Goal: Navigation & Orientation: Find specific page/section

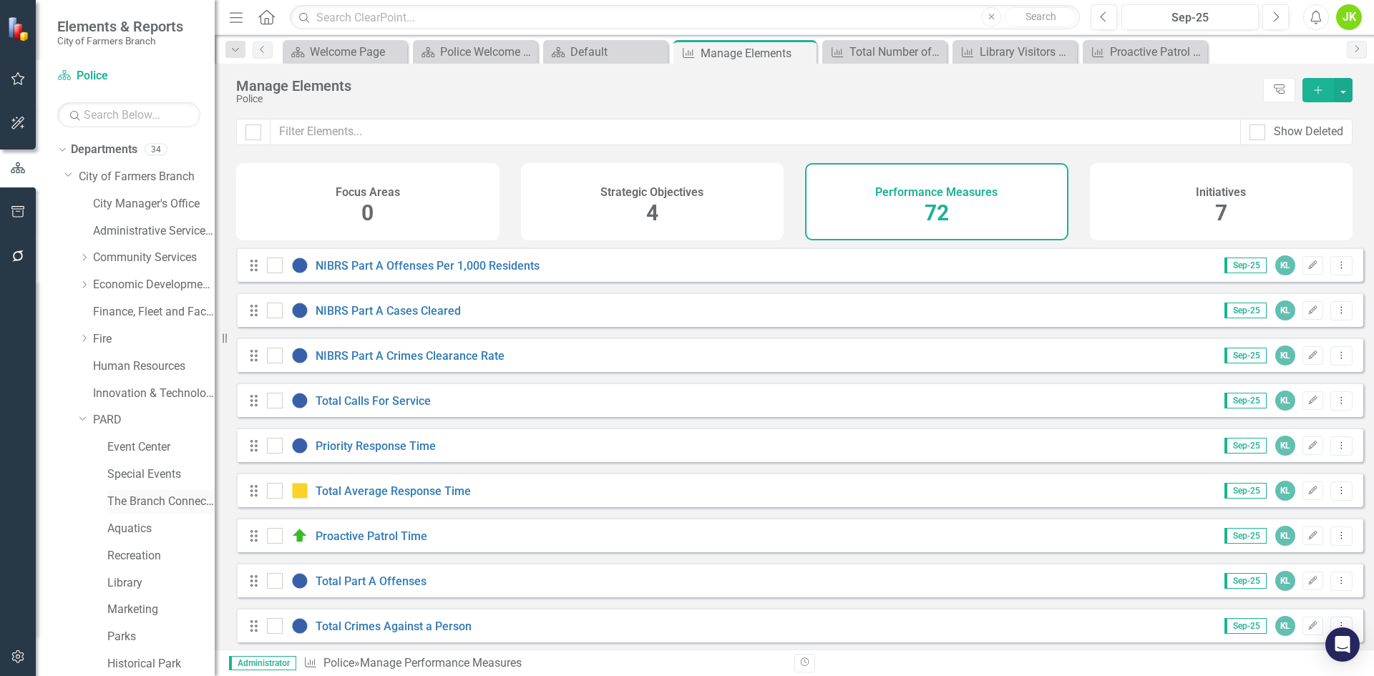
scroll to position [2076, 0]
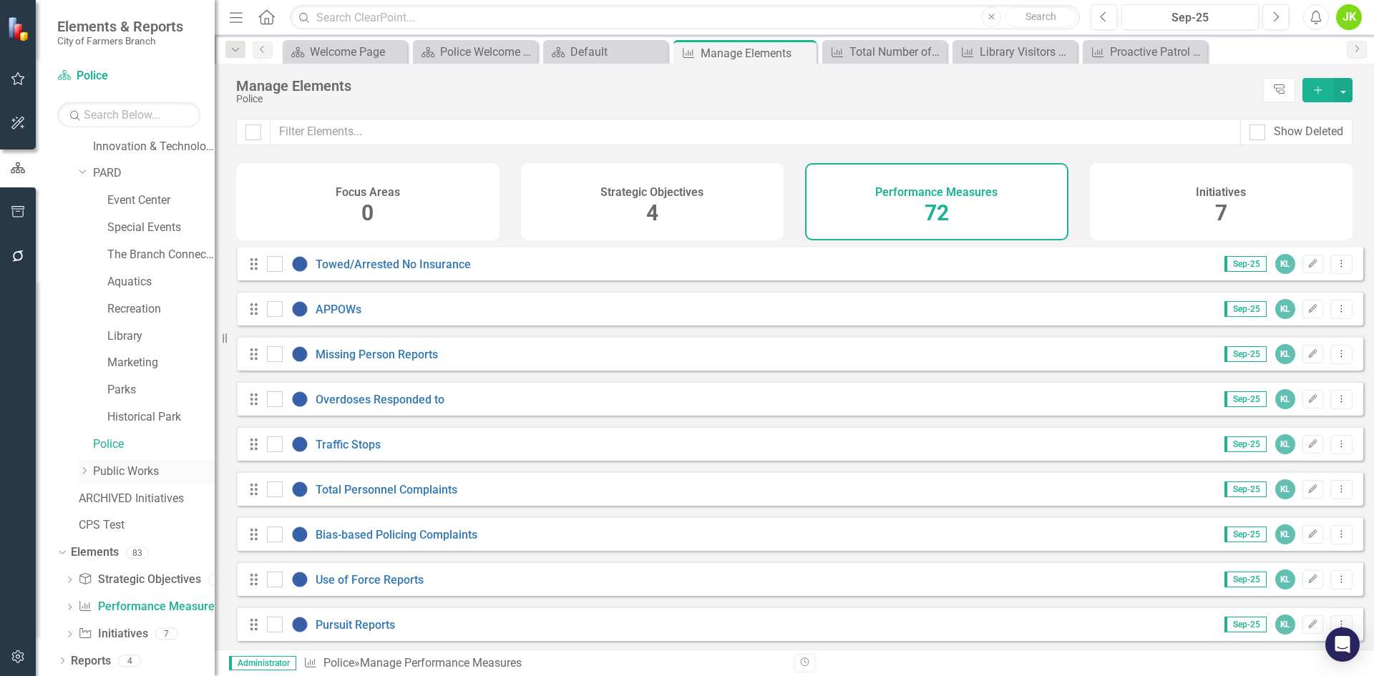
click at [87, 467] on icon "Dropdown" at bounding box center [84, 471] width 11 height 9
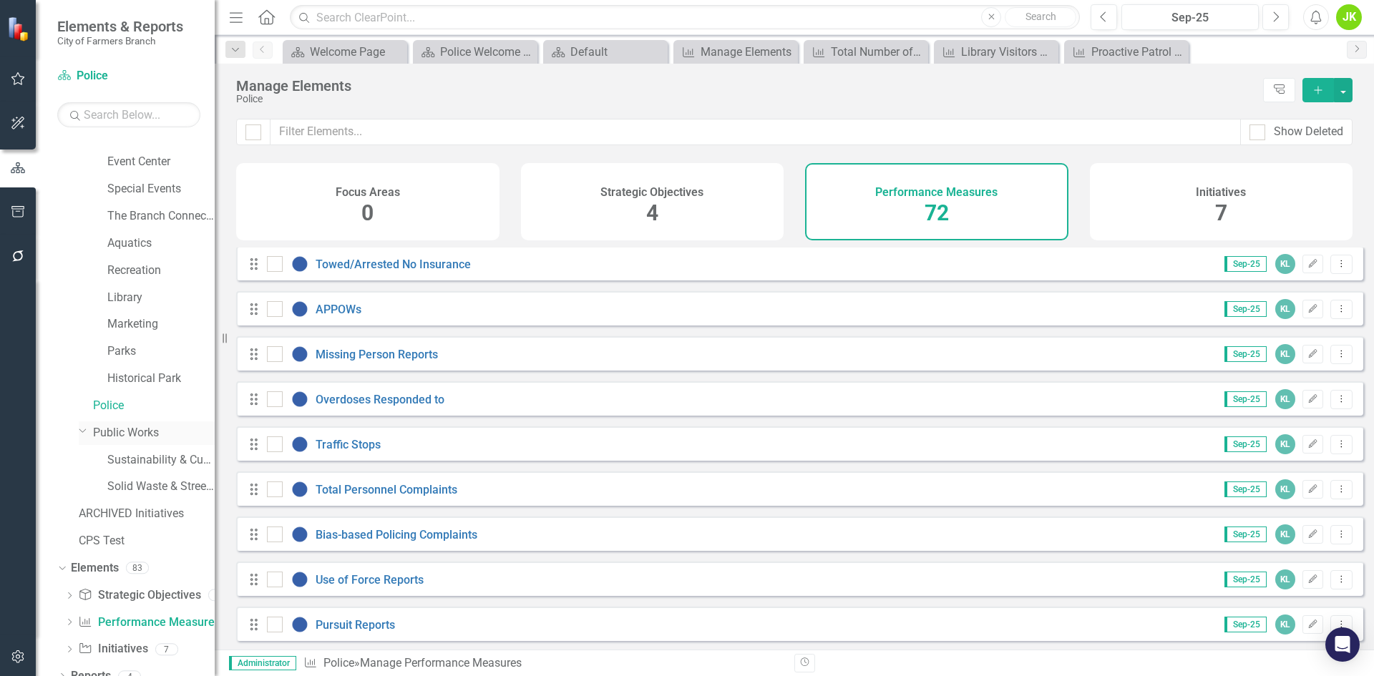
scroll to position [301, 0]
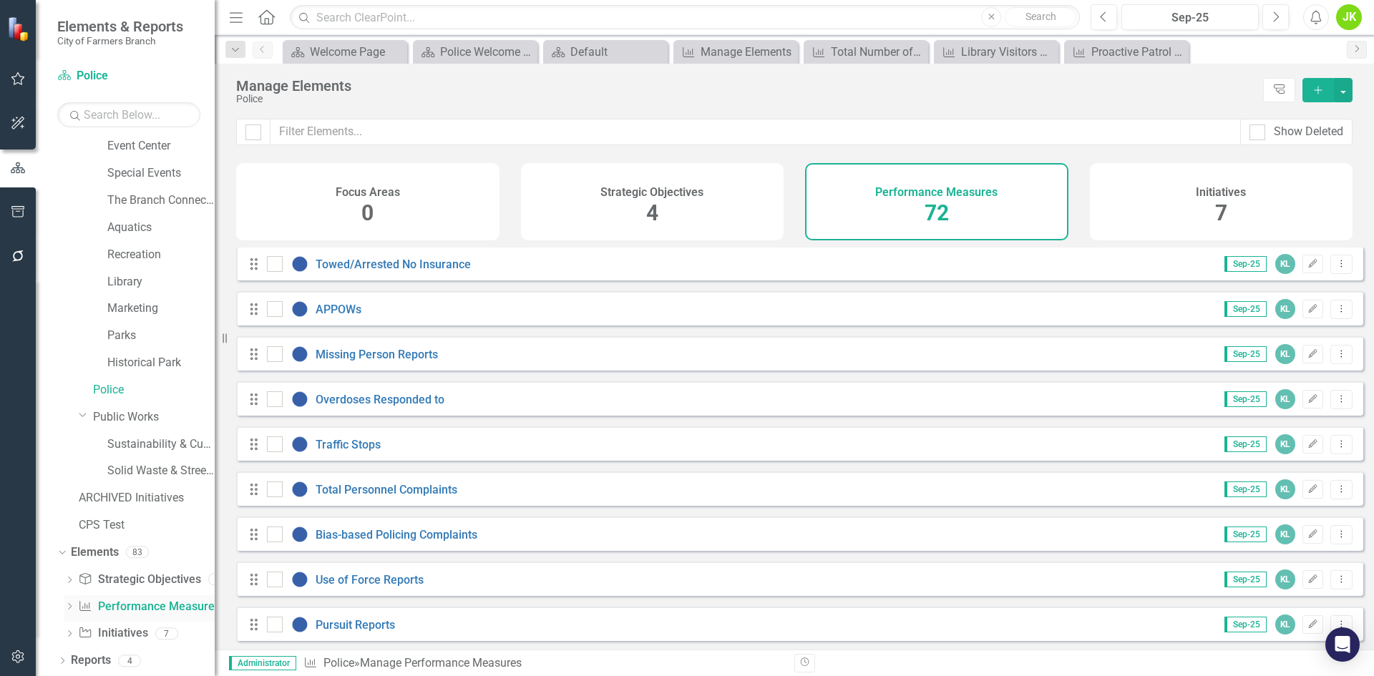
click at [137, 601] on link "Performance Measure Performance Measures" at bounding box center [149, 607] width 142 height 16
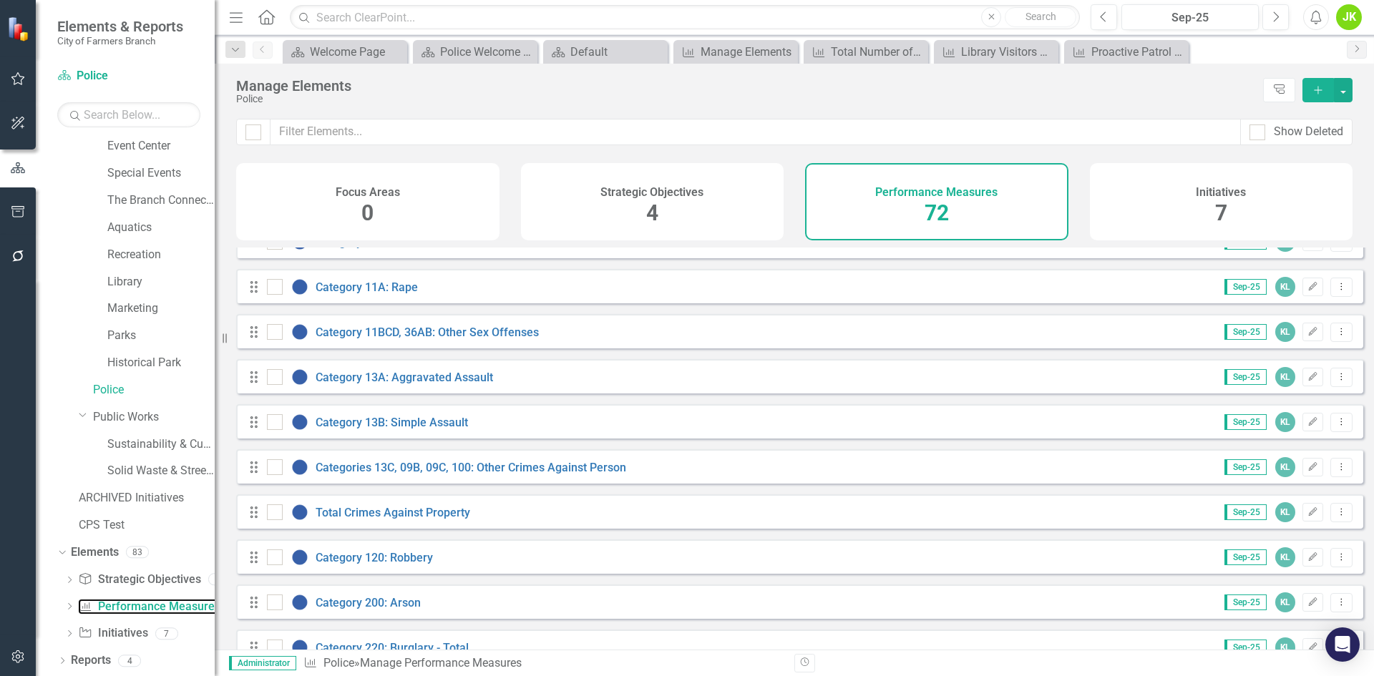
scroll to position [0, 0]
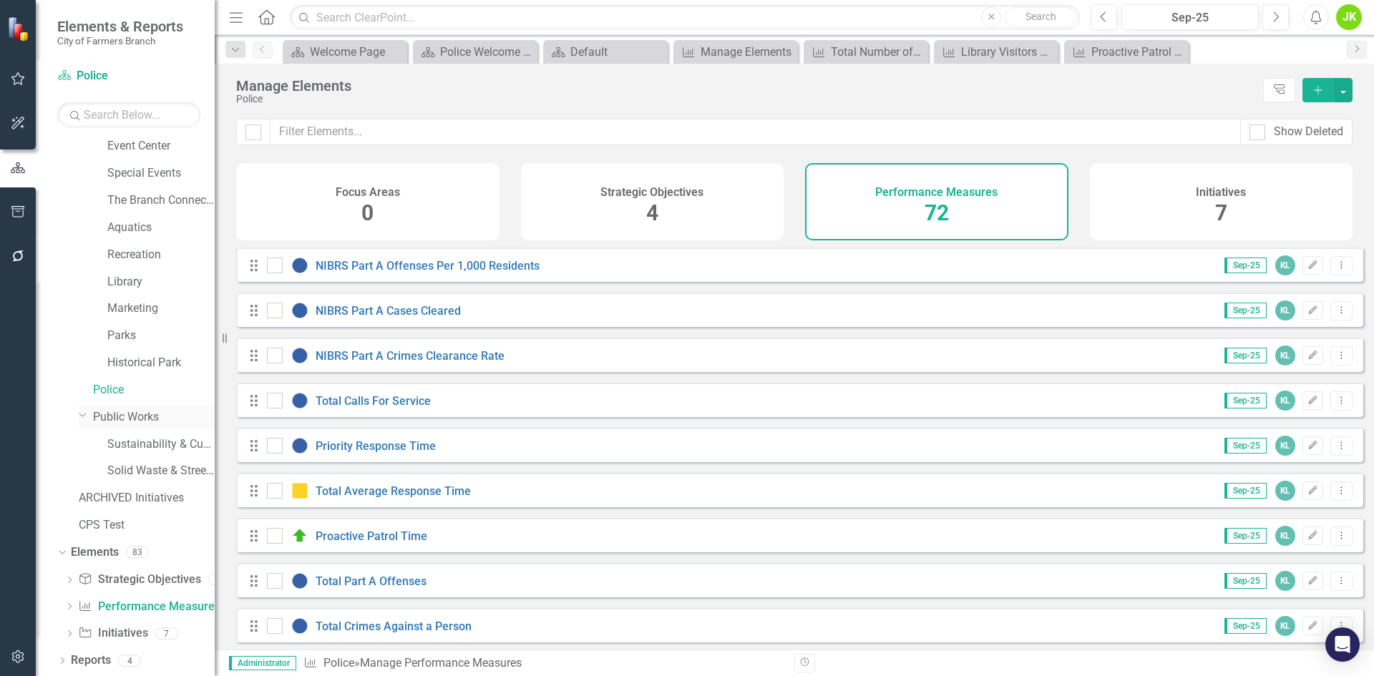
click at [104, 414] on link "Public Works" at bounding box center [154, 417] width 122 height 16
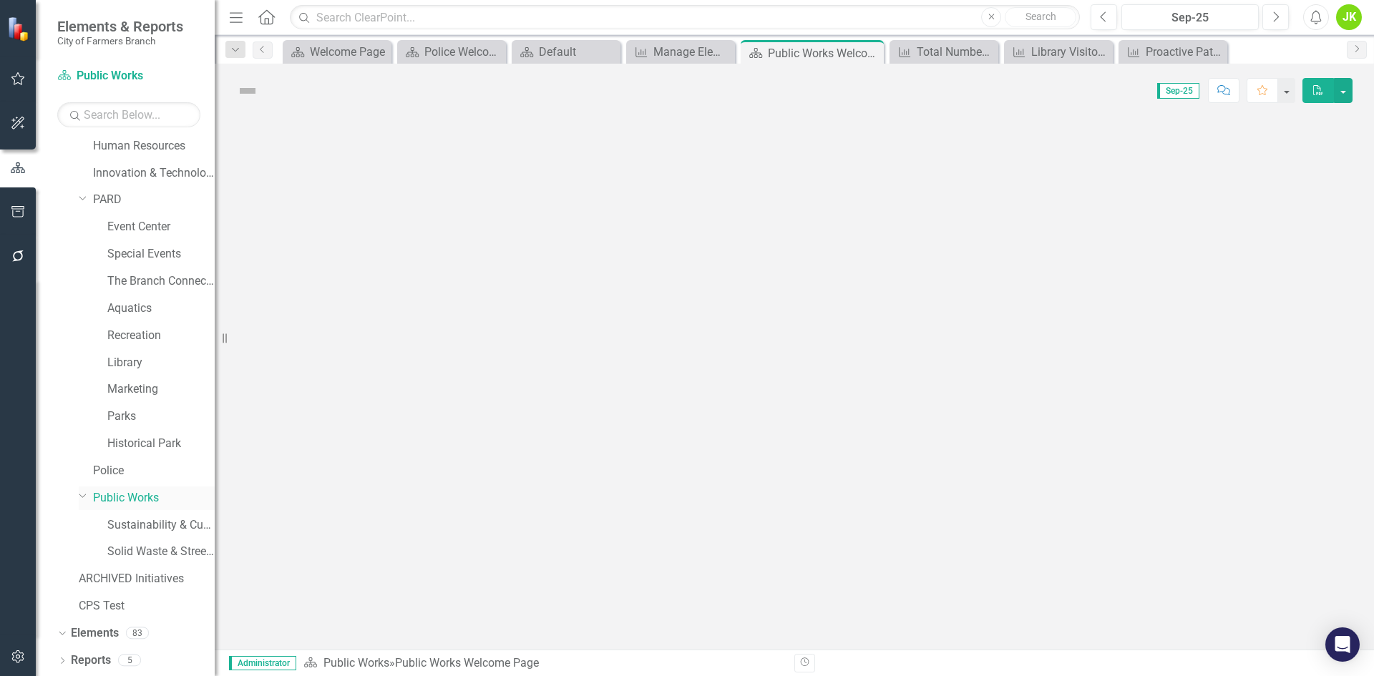
scroll to position [301, 0]
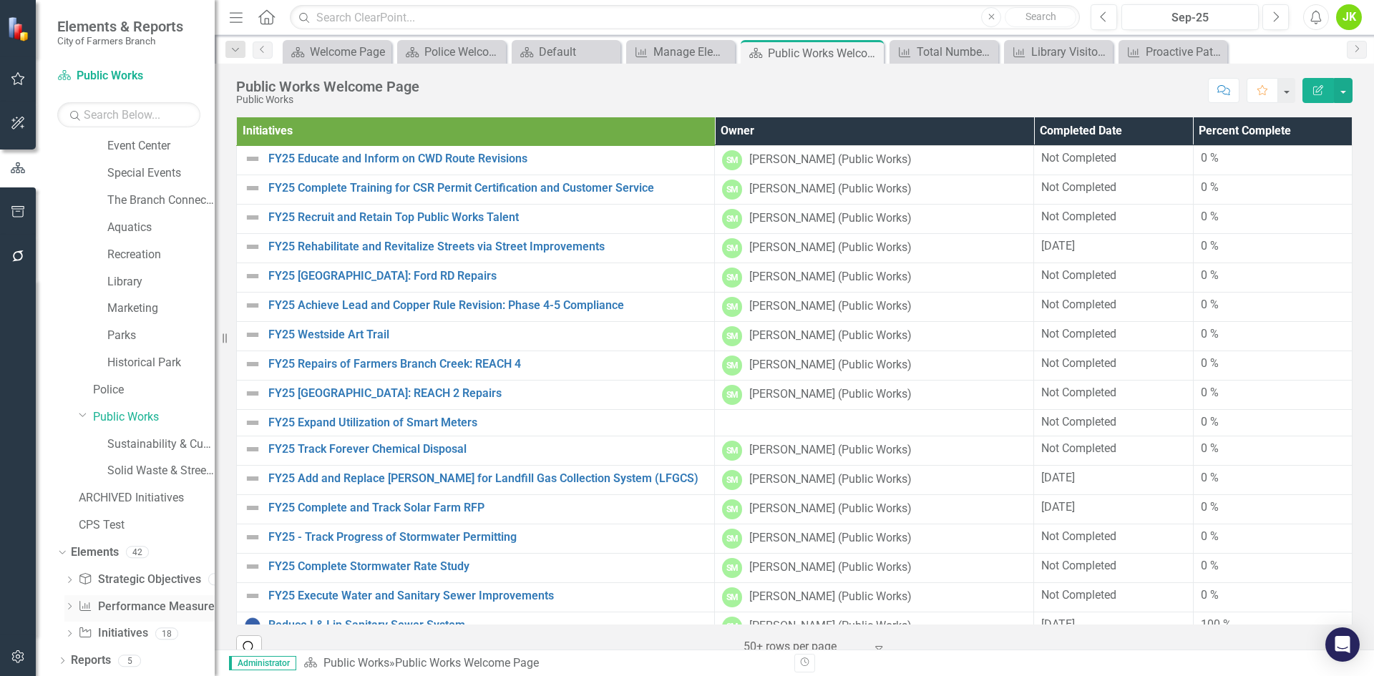
click at [122, 605] on link "Performance Measure Performance Measures" at bounding box center [149, 607] width 142 height 16
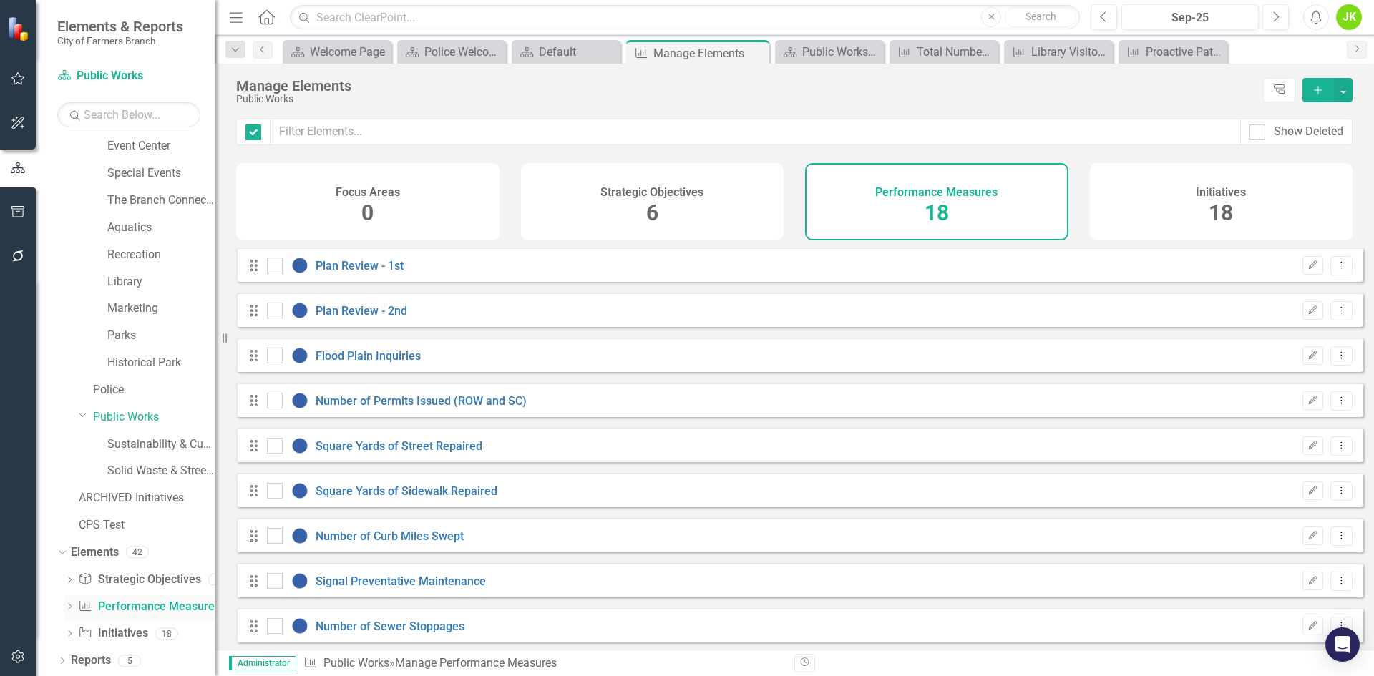
checkbox input "false"
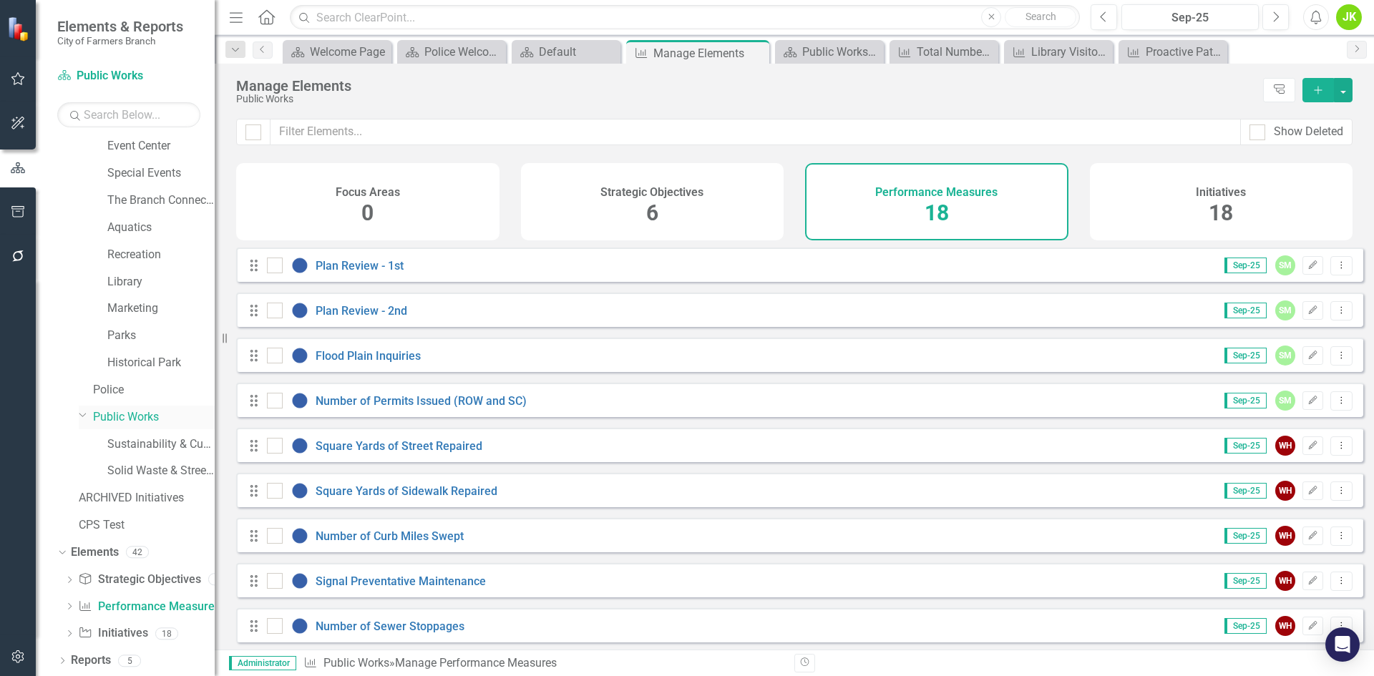
click at [82, 416] on icon at bounding box center [82, 416] width 7 height 4
click at [90, 468] on div "Dropdown" at bounding box center [86, 472] width 14 height 12
click at [125, 442] on link "Sustainability & Customer Success" at bounding box center [160, 445] width 107 height 16
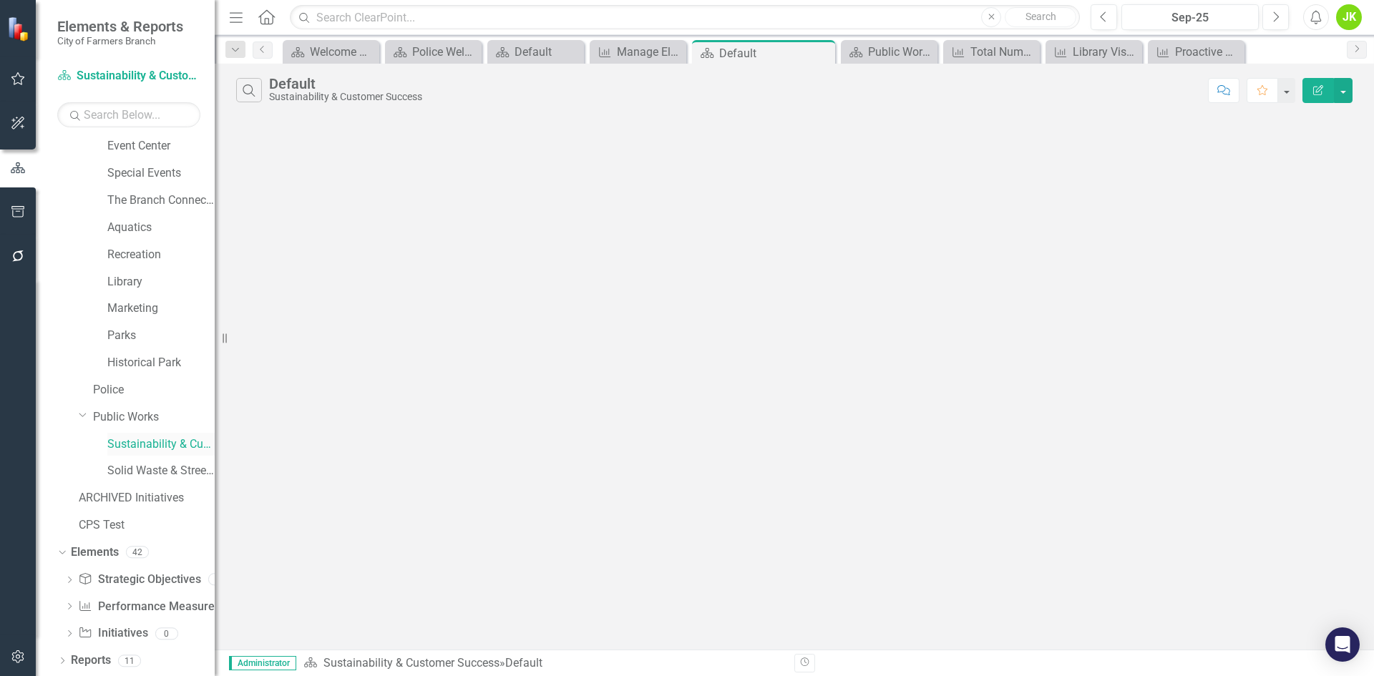
scroll to position [301, 0]
click at [133, 604] on link "Performance Measure Performance Measures" at bounding box center [149, 607] width 142 height 16
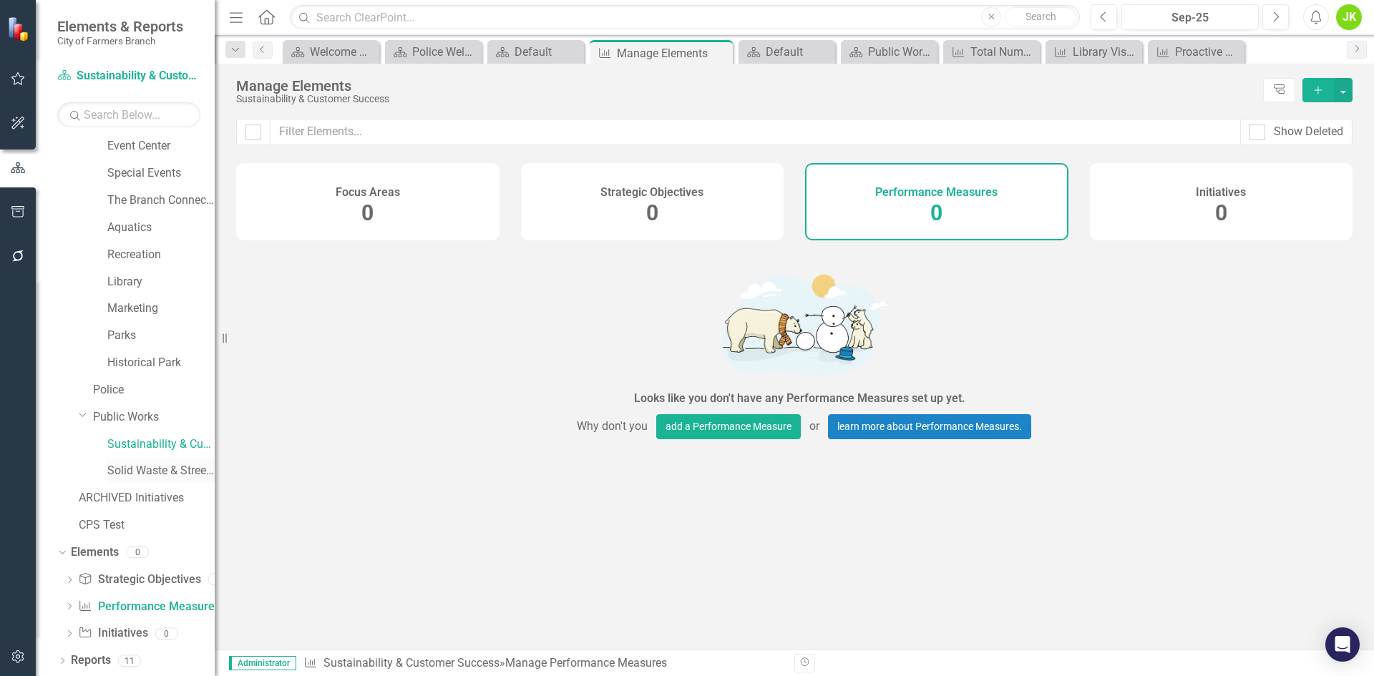
click at [126, 464] on link "Solid Waste & Streets" at bounding box center [160, 471] width 107 height 16
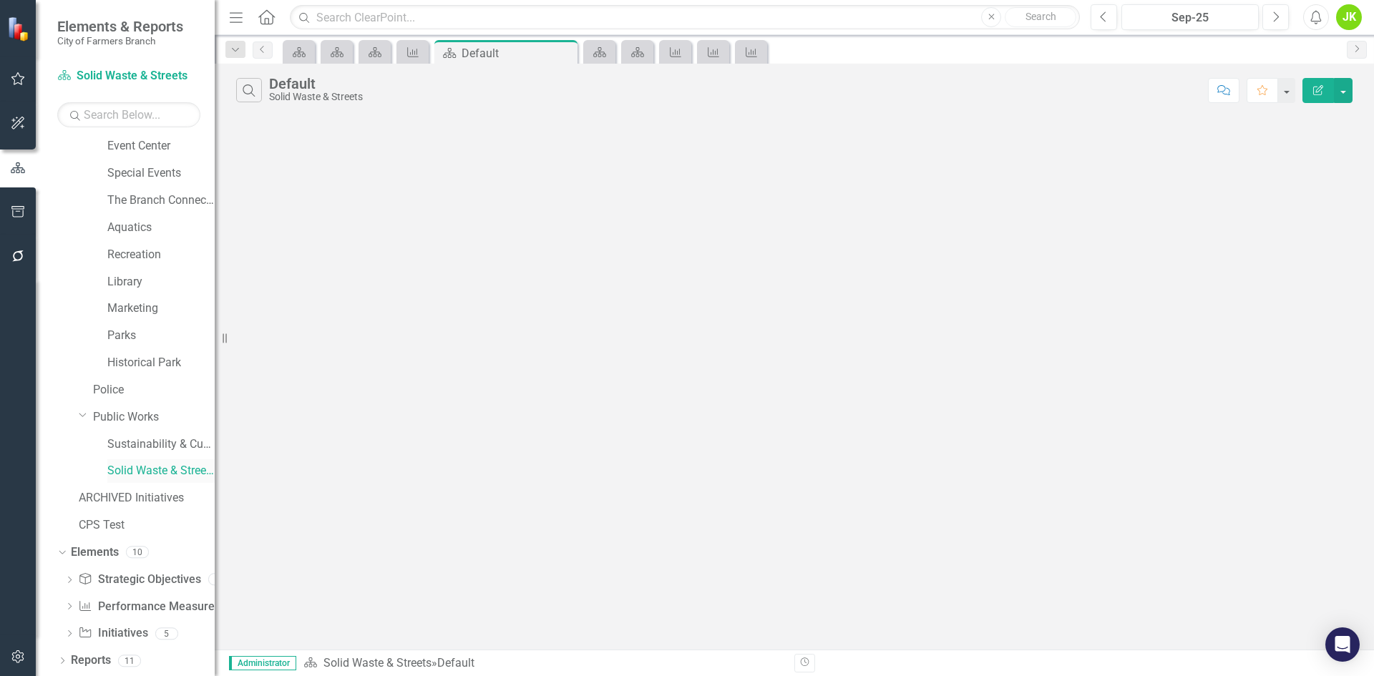
scroll to position [301, 0]
click at [79, 601] on icon "Performance Measure" at bounding box center [85, 606] width 14 height 11
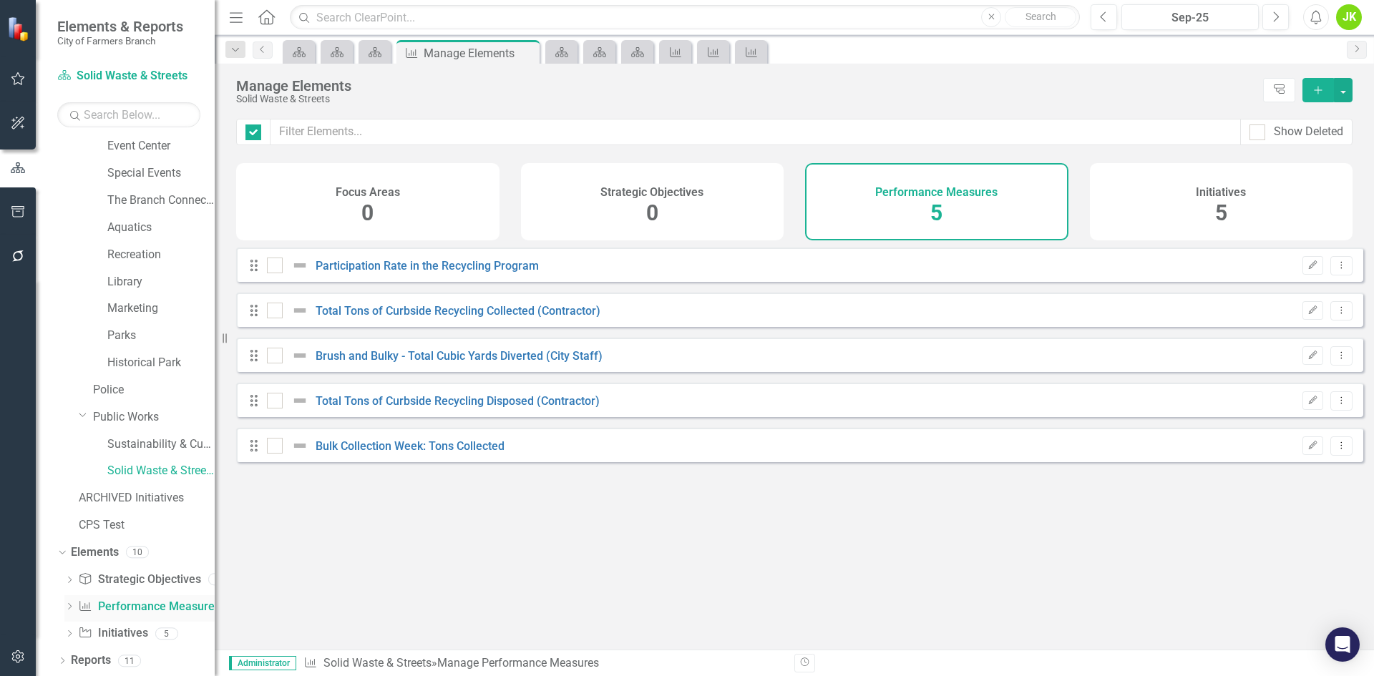
checkbox input "false"
click at [102, 409] on link "Public Works" at bounding box center [154, 417] width 122 height 16
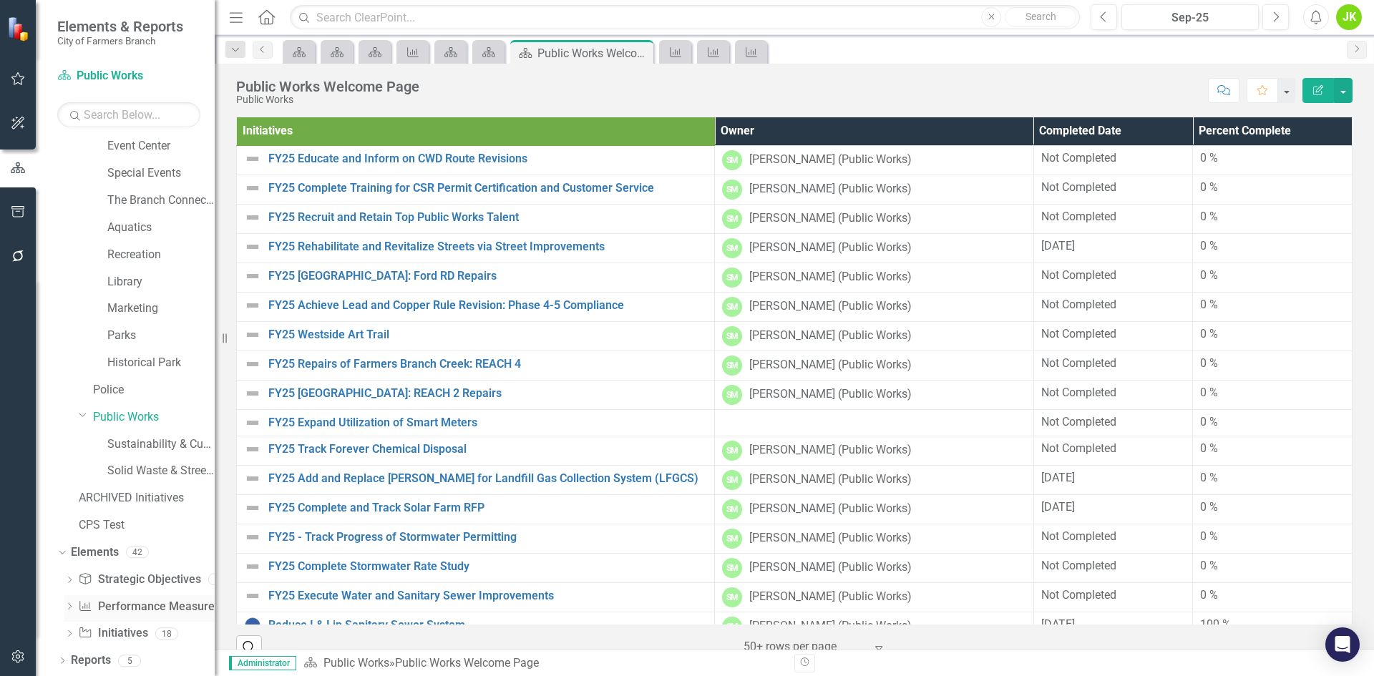
click at [69, 601] on div "Dropdown Performance Measure Performance Measures 18" at bounding box center [139, 609] width 150 height 27
click at [115, 606] on link "Performance Measure Performance Measures" at bounding box center [149, 607] width 142 height 16
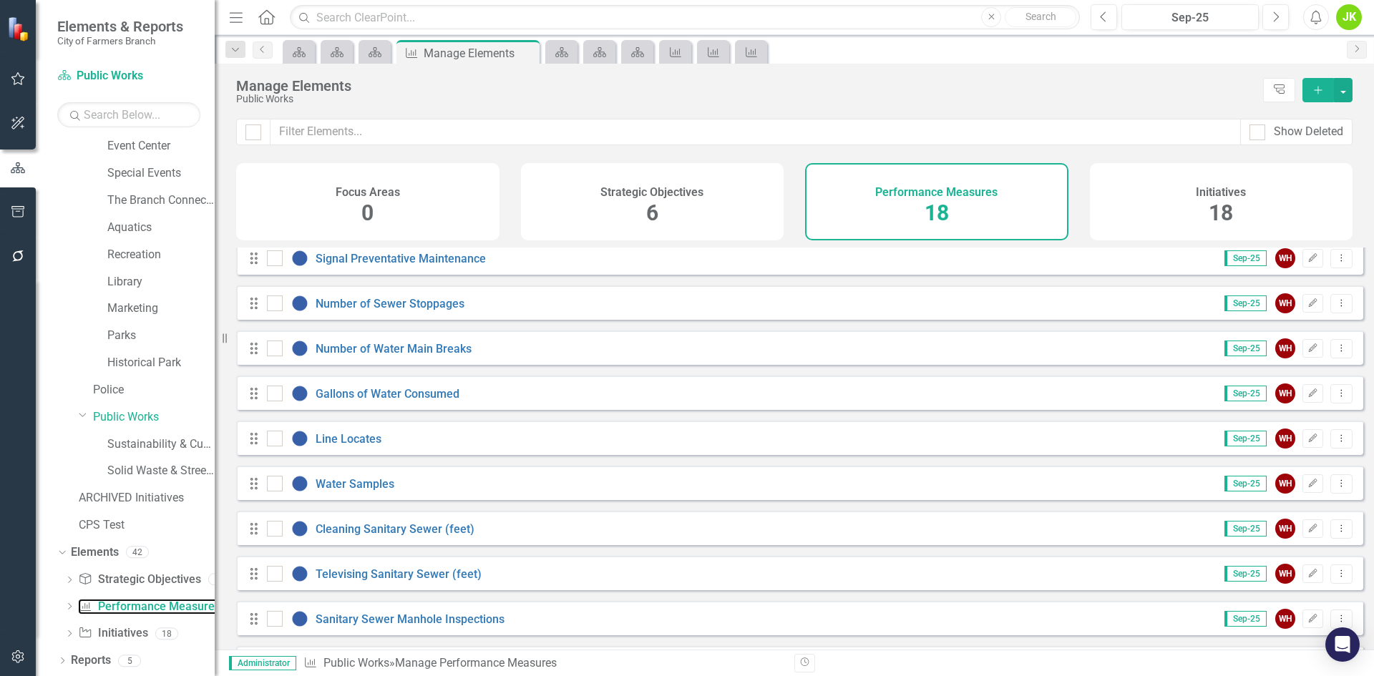
scroll to position [358, 0]
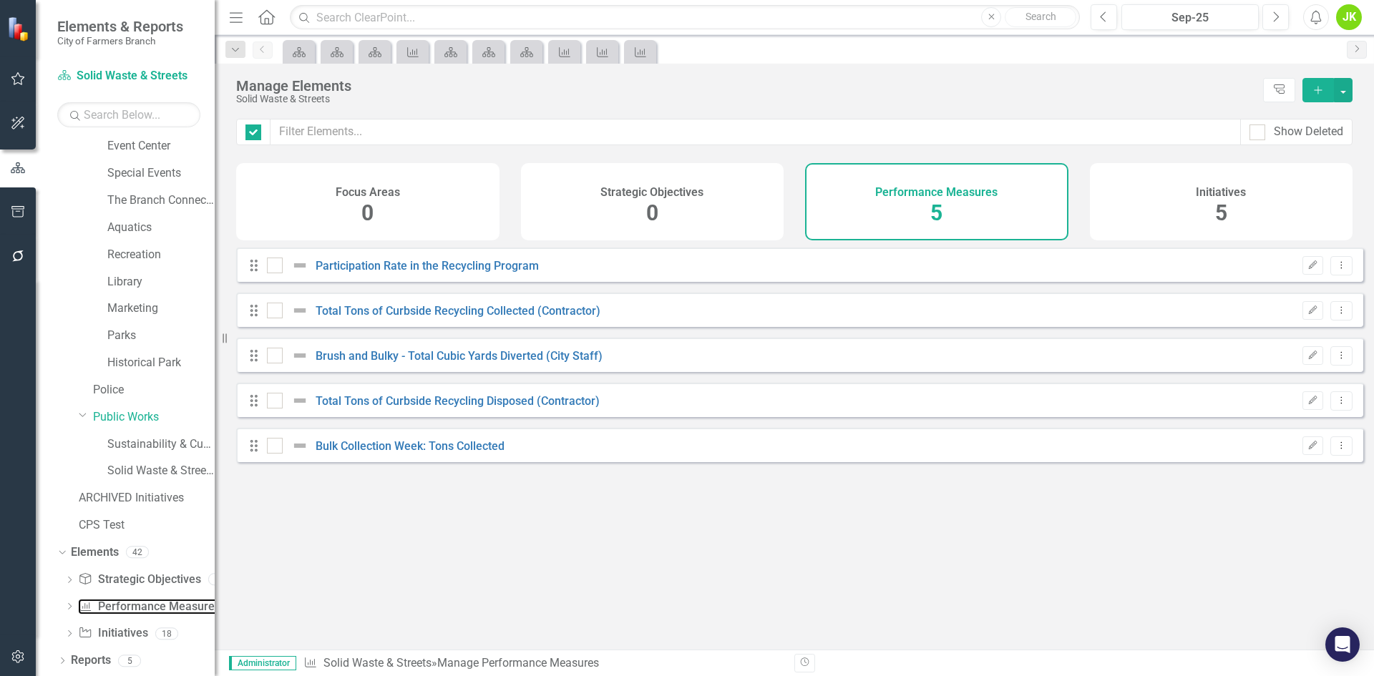
checkbox input "false"
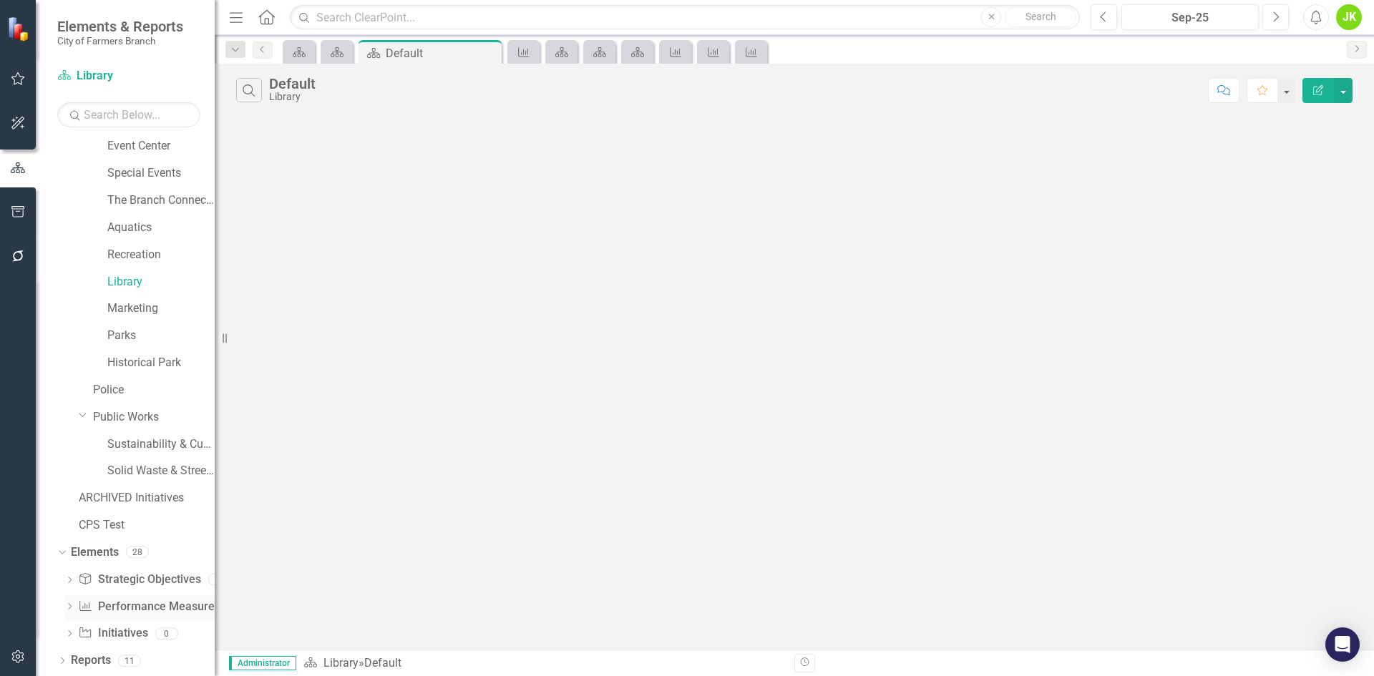
click at [94, 605] on link "Performance Measure Performance Measures" at bounding box center [149, 607] width 142 height 16
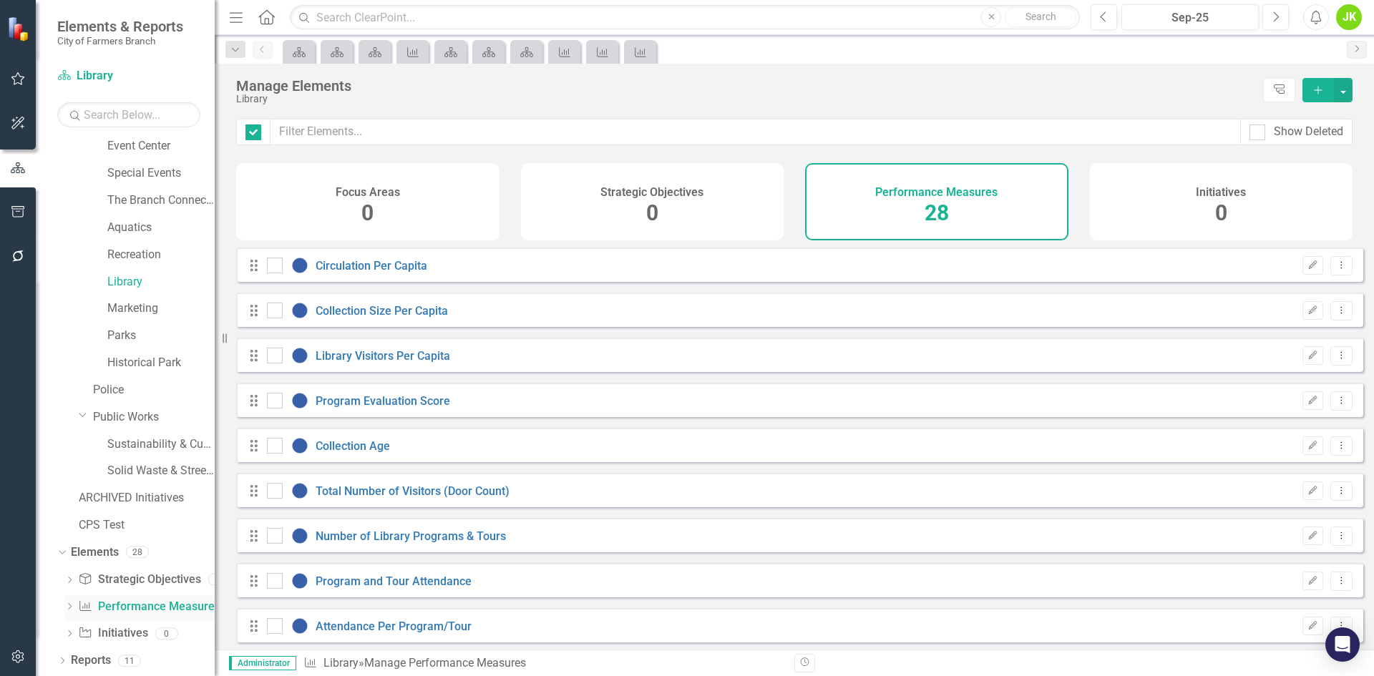
checkbox input "false"
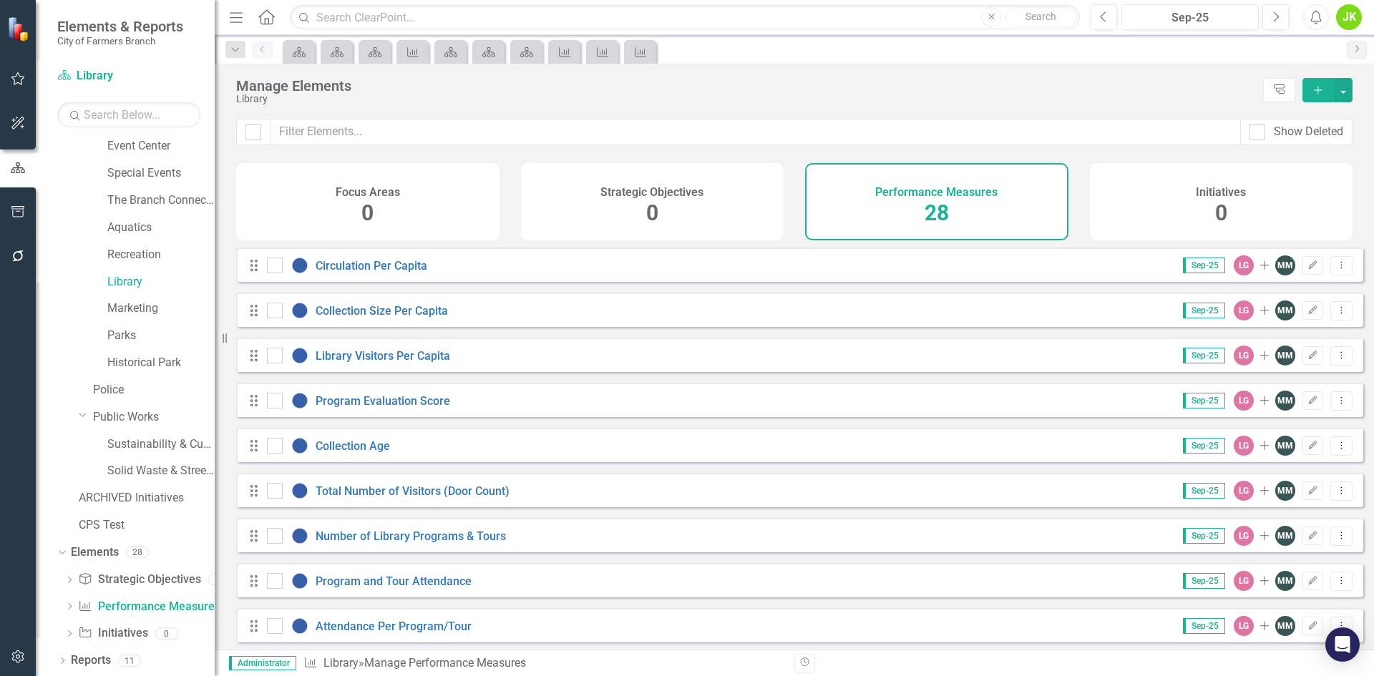
click at [404, 364] on div "Library Visitors Per Capita" at bounding box center [360, 355] width 187 height 17
click at [404, 363] on link "Library Visitors Per Capita" at bounding box center [383, 356] width 135 height 14
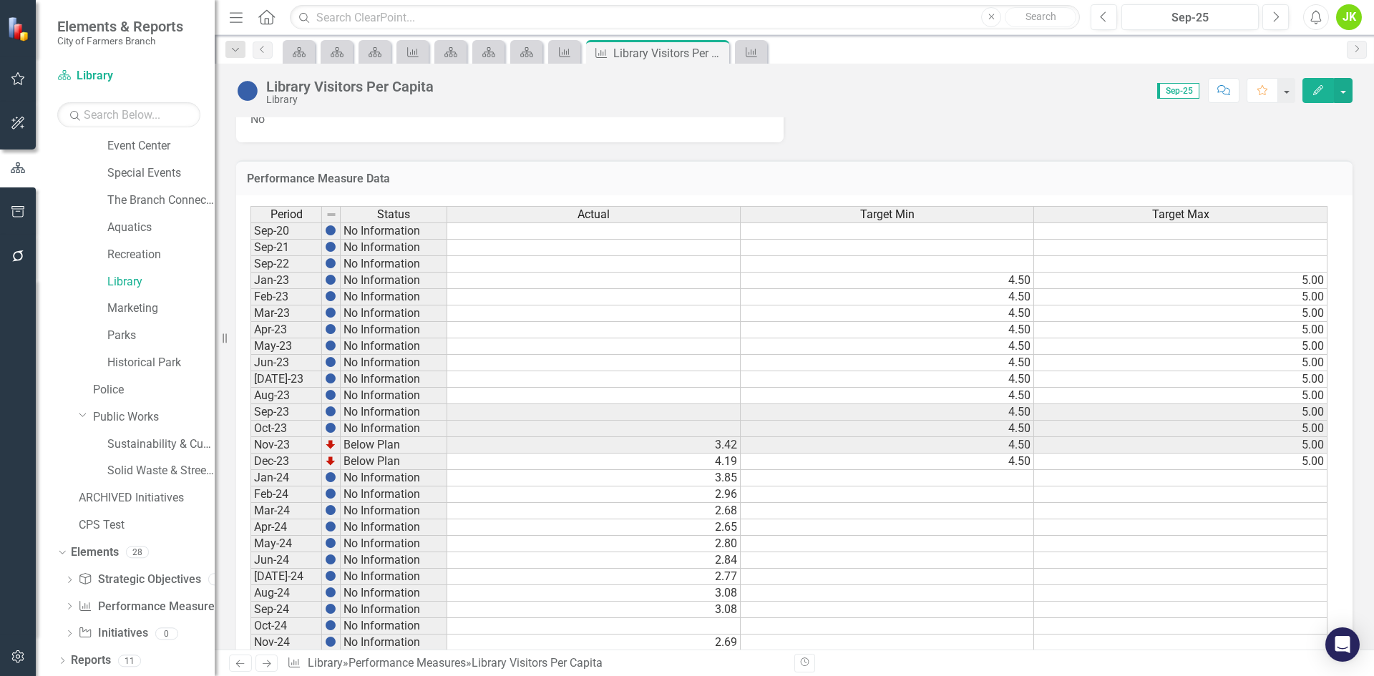
scroll to position [633, 0]
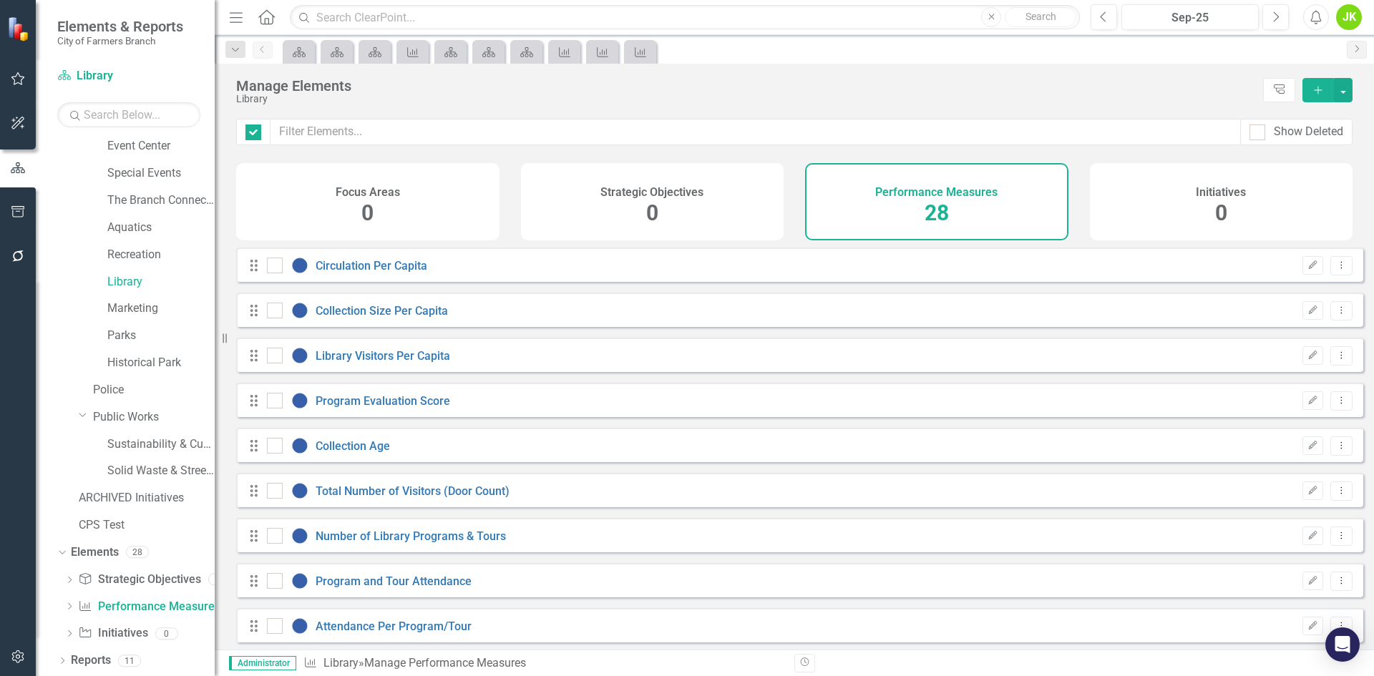
checkbox input "false"
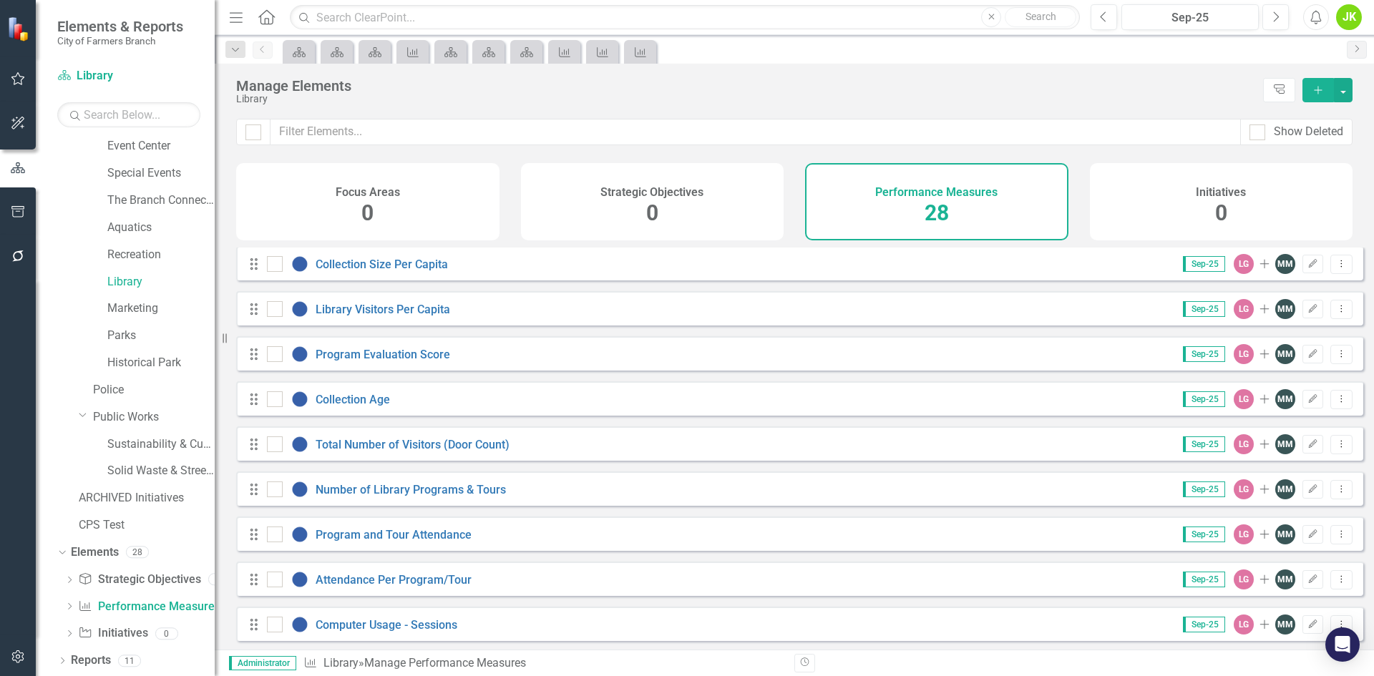
scroll to position [72, 0]
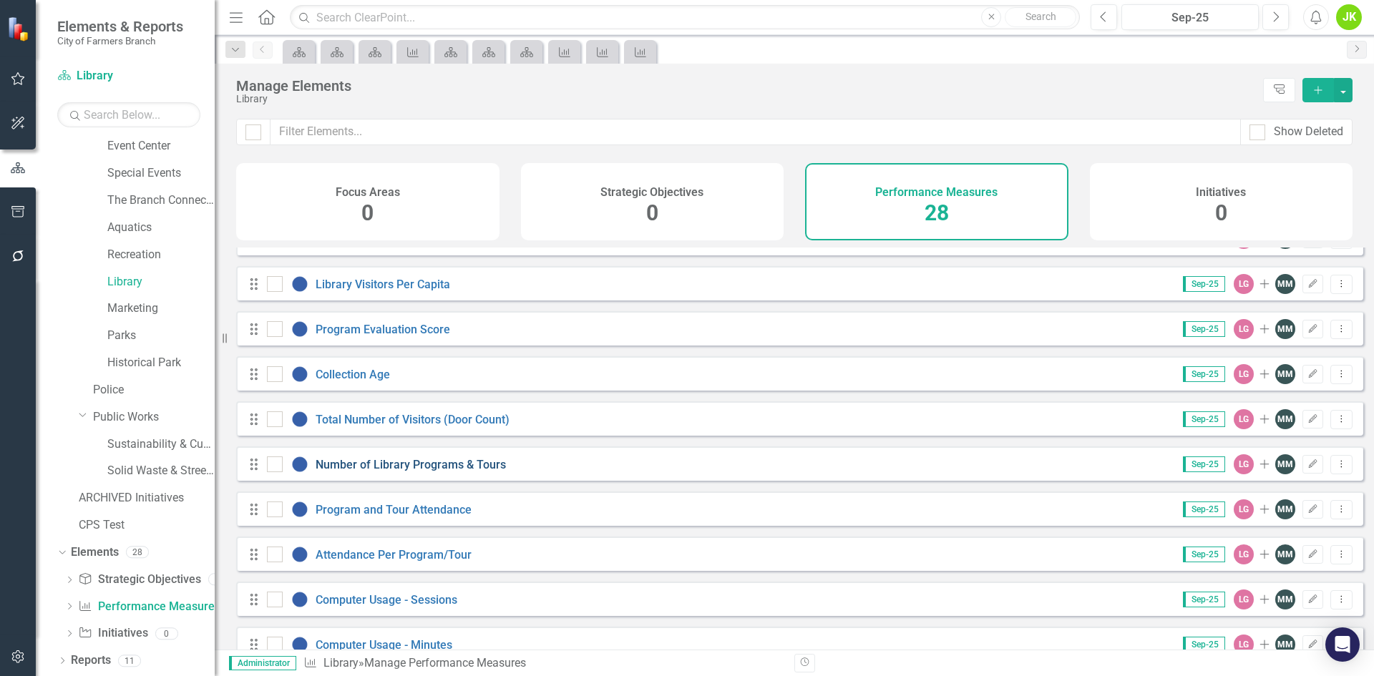
click at [468, 470] on link "Number of Library Programs & Tours" at bounding box center [411, 465] width 190 height 14
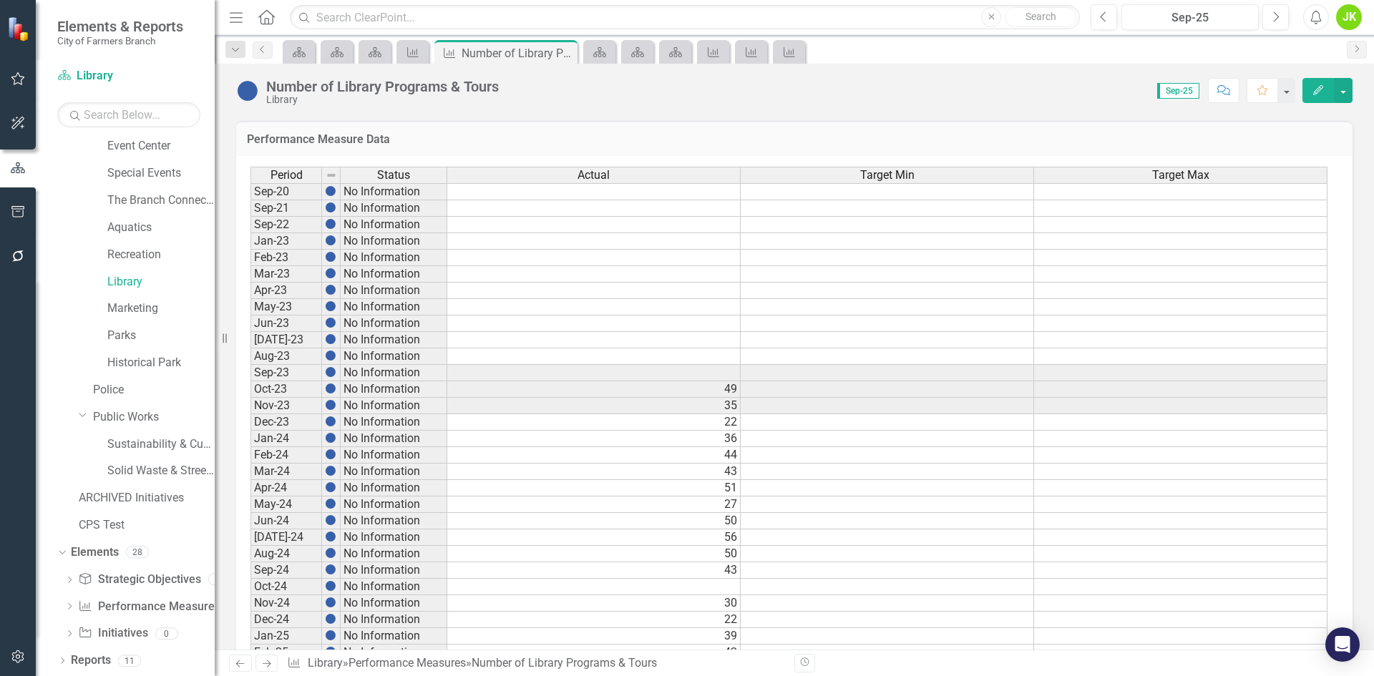
scroll to position [596, 0]
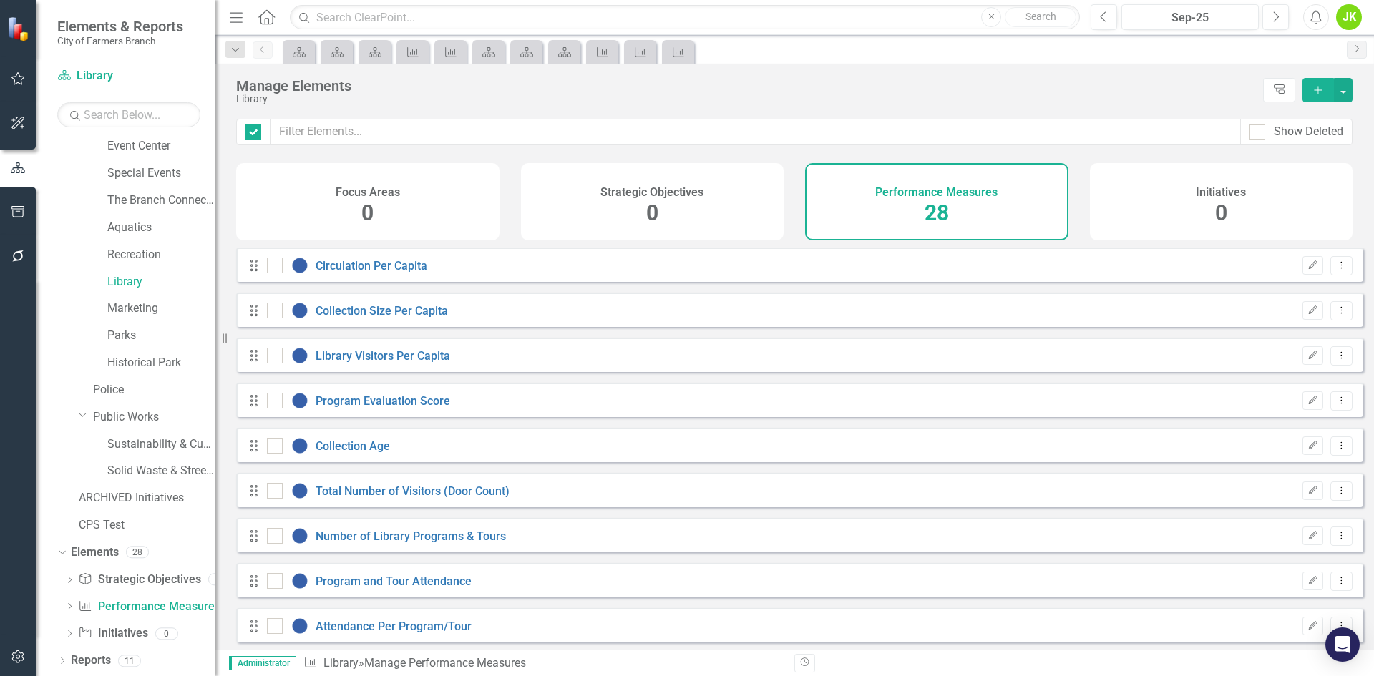
checkbox input "false"
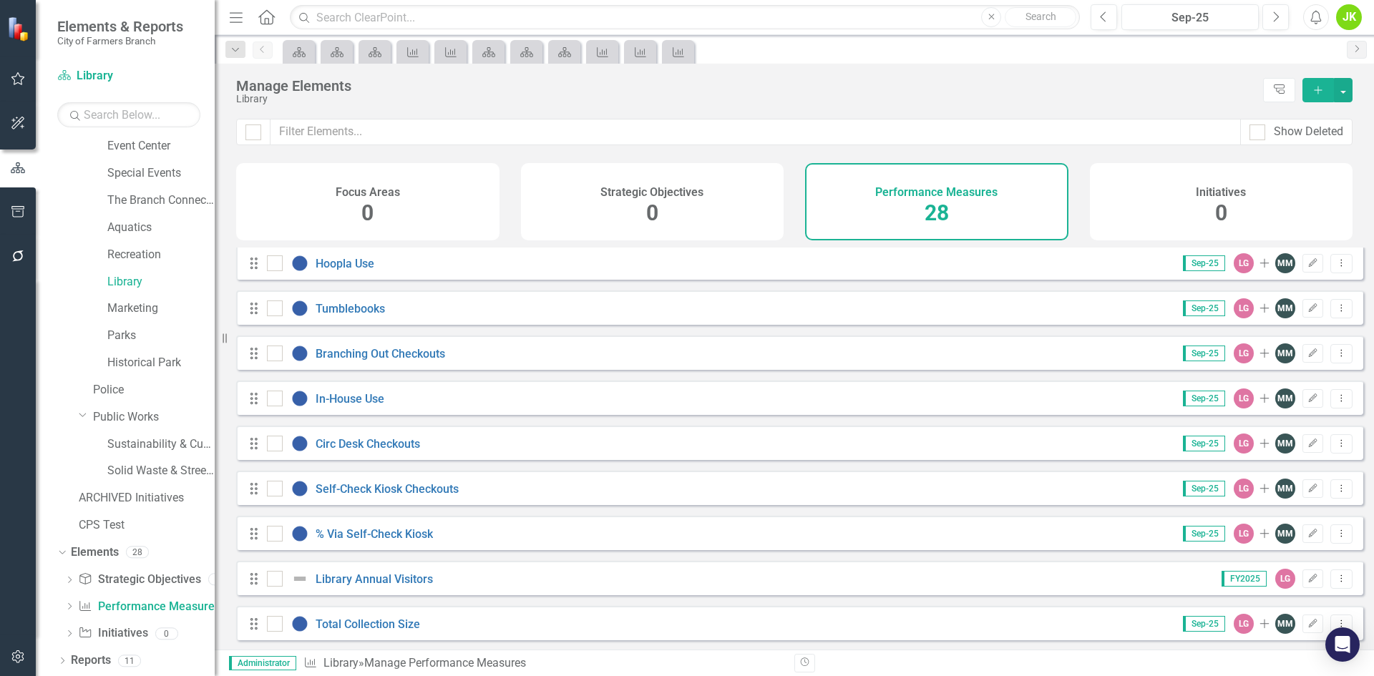
scroll to position [871, 0]
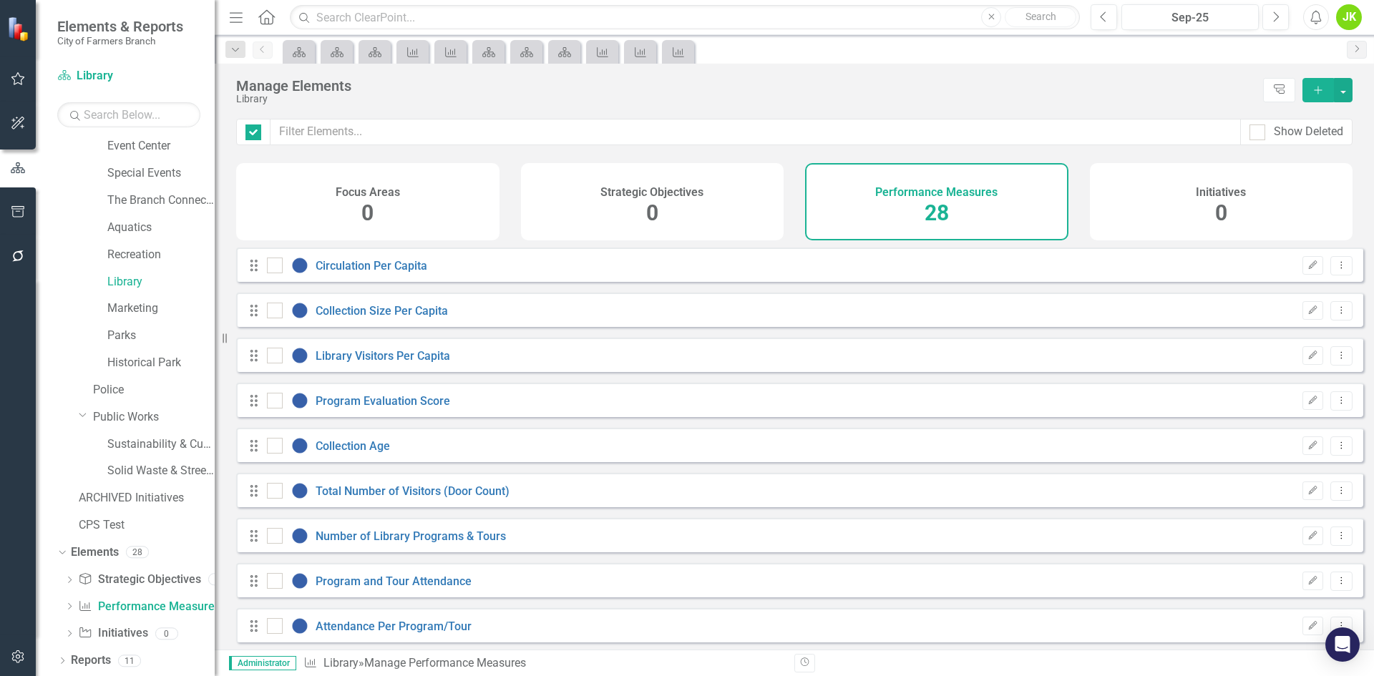
checkbox input "false"
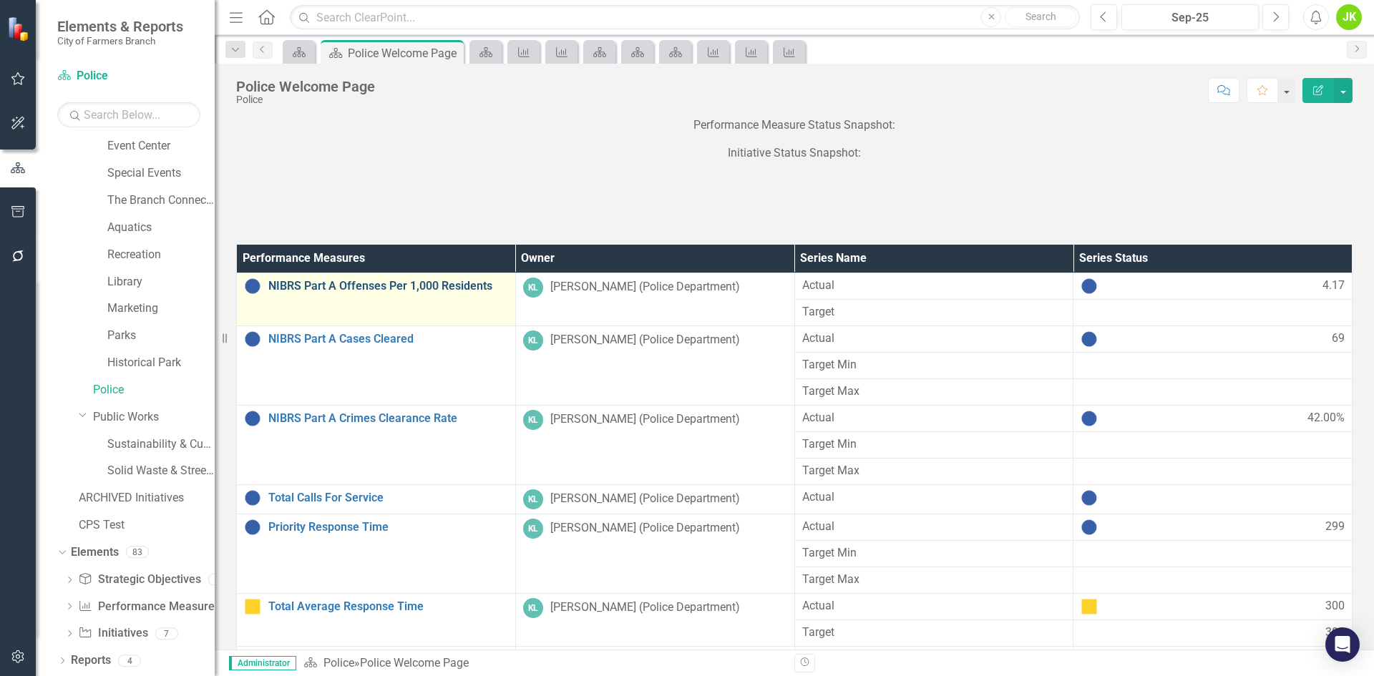
click at [372, 284] on link "NIBRS Part A Offenses Per 1,000 Residents" at bounding box center [388, 286] width 240 height 13
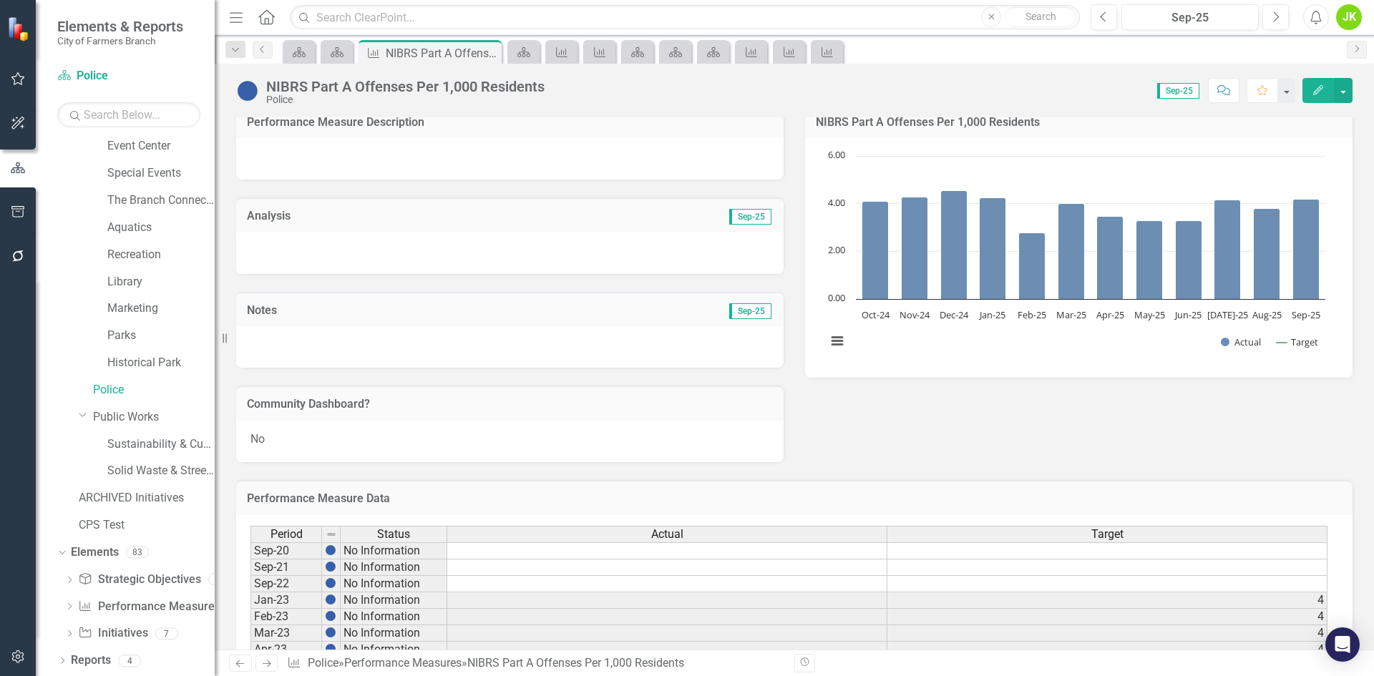
scroll to position [143, 0]
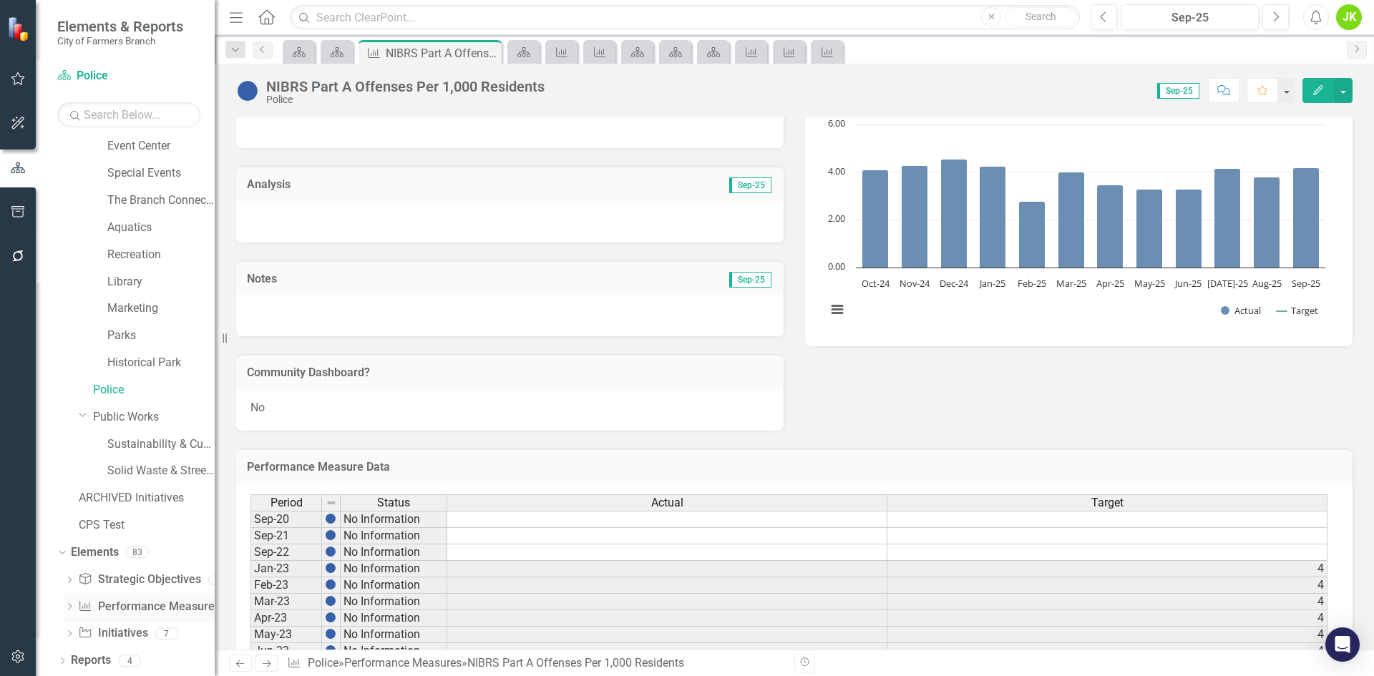
click at [141, 603] on link "Performance Measure Performance Measures" at bounding box center [149, 607] width 142 height 16
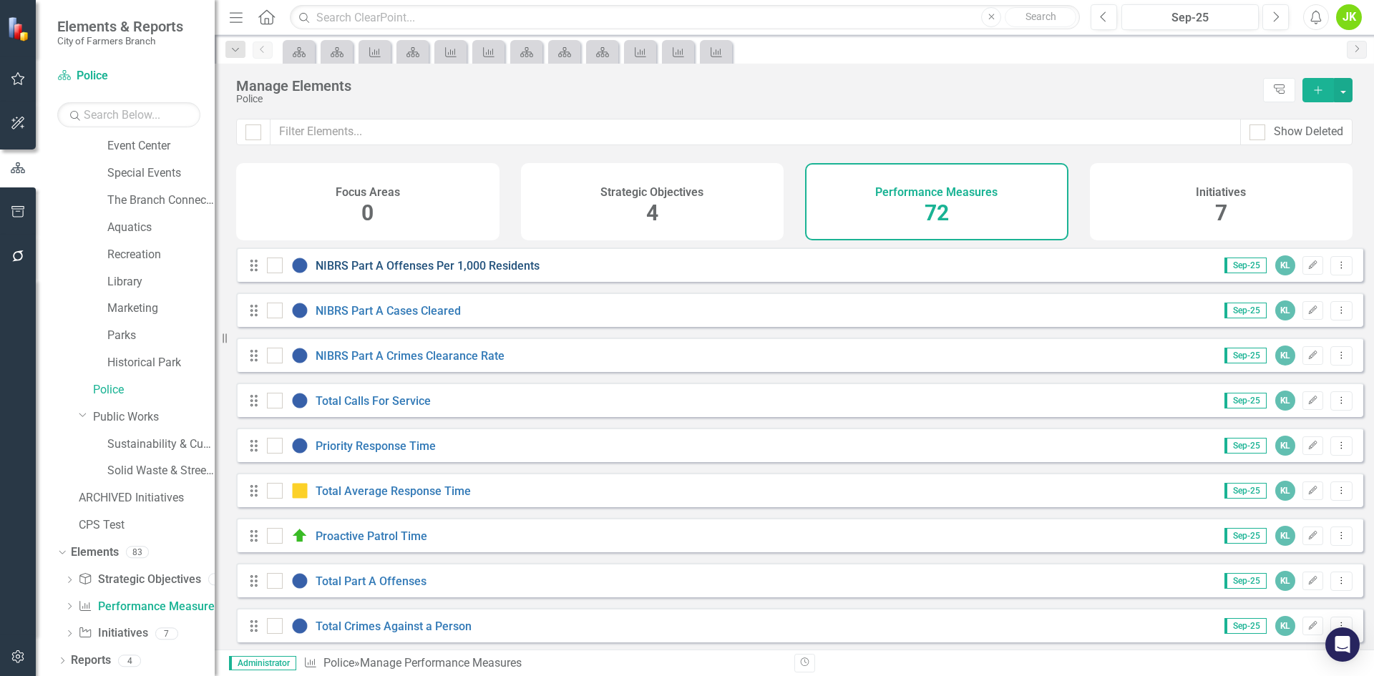
click at [429, 273] on link "NIBRS Part A Offenses Per 1,000 Residents" at bounding box center [428, 266] width 224 height 14
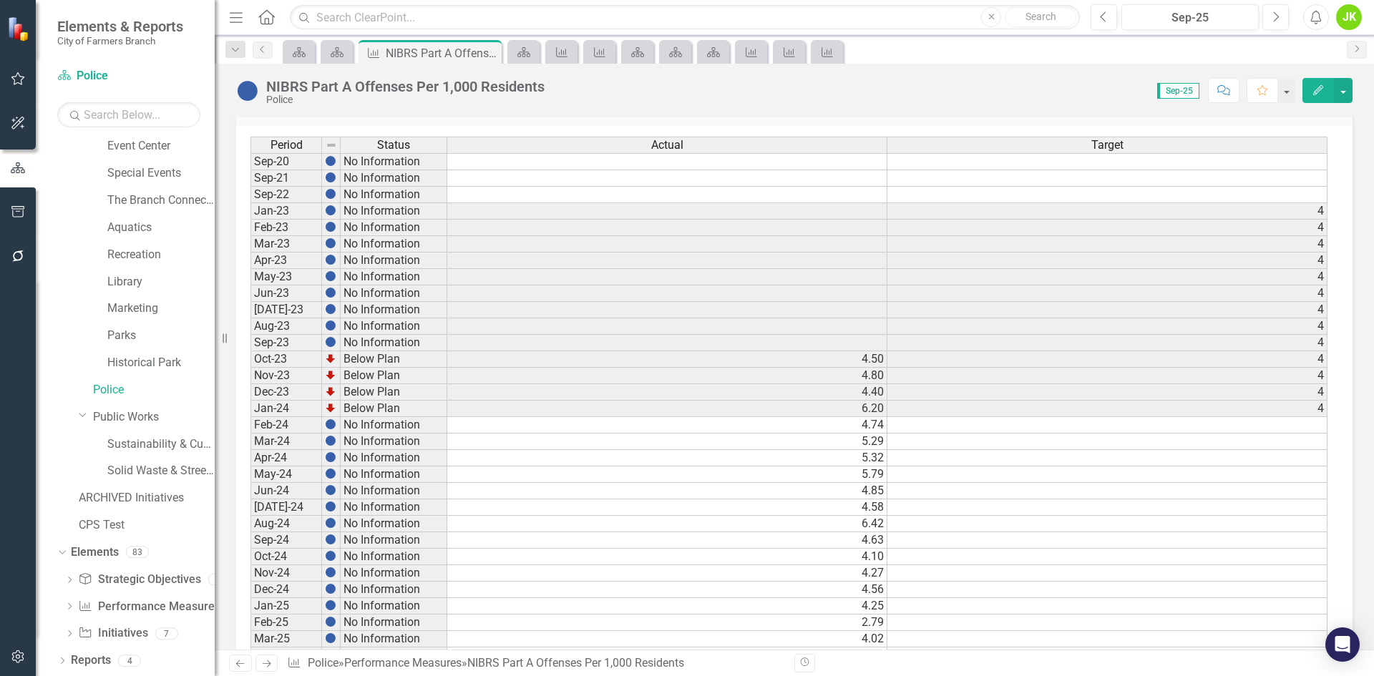
scroll to position [633, 0]
